Goal: Information Seeking & Learning: Stay updated

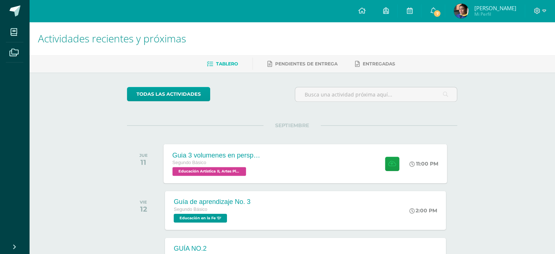
click at [273, 151] on div "Guia 3 volumenes en perspectiva Segundo Básico Educación Artística II, Artes Pl…" at bounding box center [306, 163] width 284 height 39
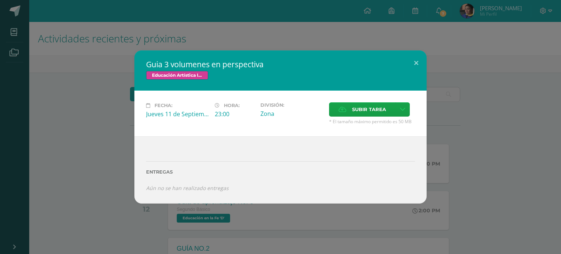
click at [435, 118] on div "Guia 3 volumenes en perspectiva Educación Artística II, Artes Plásticas Fecha: …" at bounding box center [280, 126] width 555 height 153
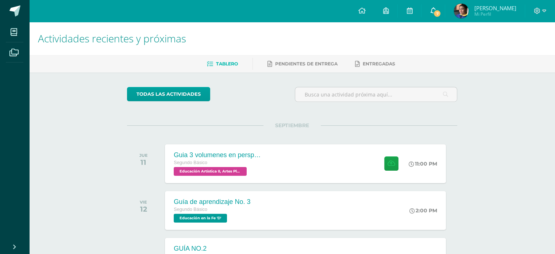
click at [445, 8] on link "7" at bounding box center [433, 11] width 23 height 22
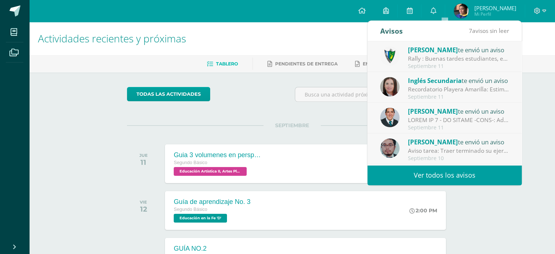
click at [490, 60] on div "Rally : Buenas tardes estudiantes, es un gusto saludarlos. Por este medio se in…" at bounding box center [458, 58] width 101 height 8
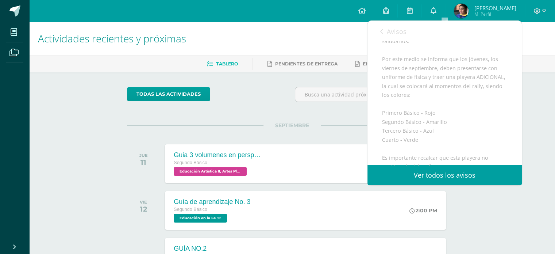
scroll to position [173, 0]
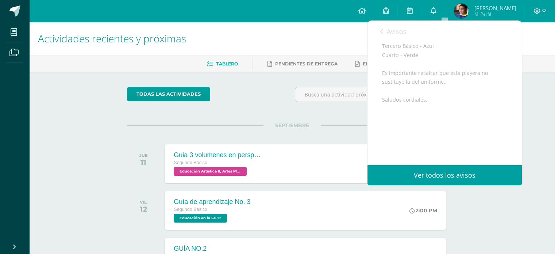
click at [393, 31] on span "Avisos" at bounding box center [397, 31] width 20 height 9
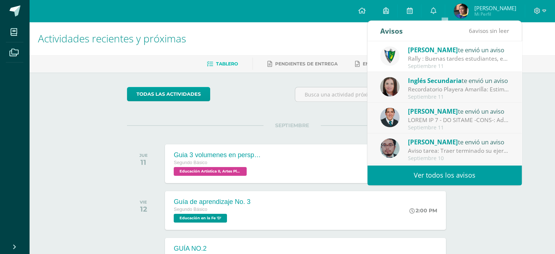
click at [443, 95] on div "Septiembre 11" at bounding box center [458, 97] width 101 height 6
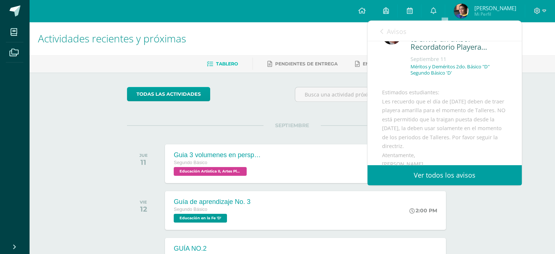
scroll to position [0, 0]
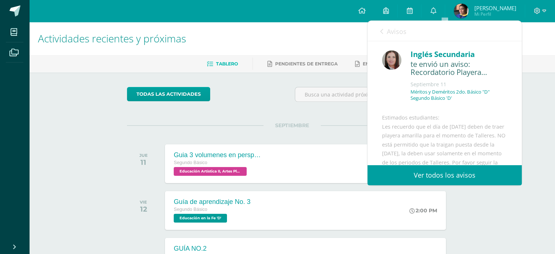
click at [391, 32] on span "Avisos" at bounding box center [397, 31] width 20 height 9
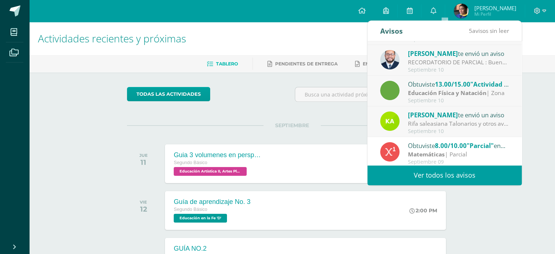
scroll to position [121, 0]
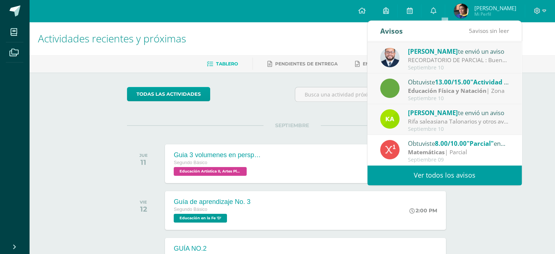
click at [485, 123] on div "Rifa saleasiana Talonarios y otros avisos [DATE]: Estimados Padres de Familia L…" at bounding box center [458, 121] width 101 height 8
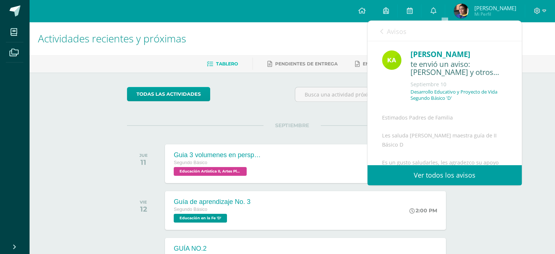
click at [388, 32] on span "Avisos" at bounding box center [397, 31] width 20 height 9
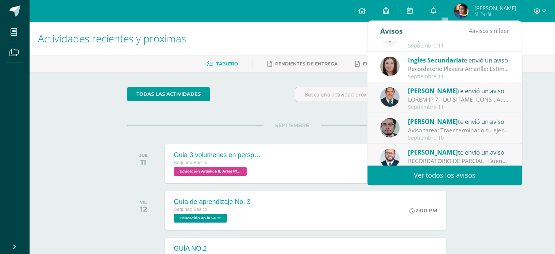
scroll to position [0, 0]
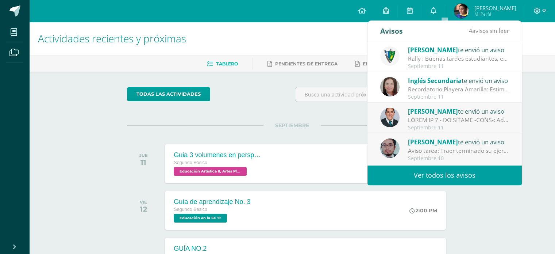
click at [444, 60] on div "Rally : Buenas tardes estudiantes, es un gusto saludarlos. Por este medio se in…" at bounding box center [458, 58] width 101 height 8
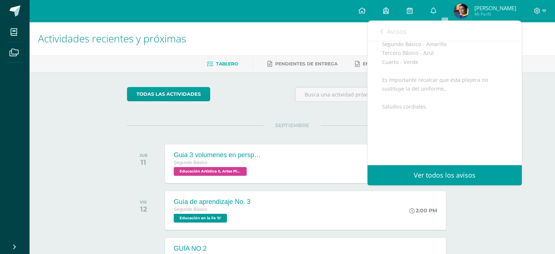
scroll to position [147, 0]
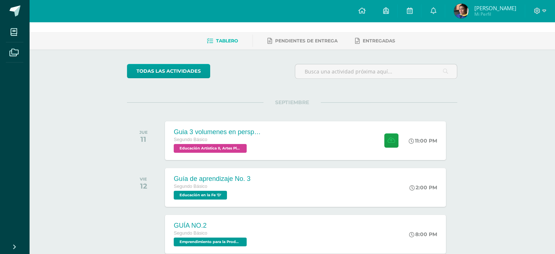
scroll to position [0, 0]
